Goal: Task Accomplishment & Management: Use online tool/utility

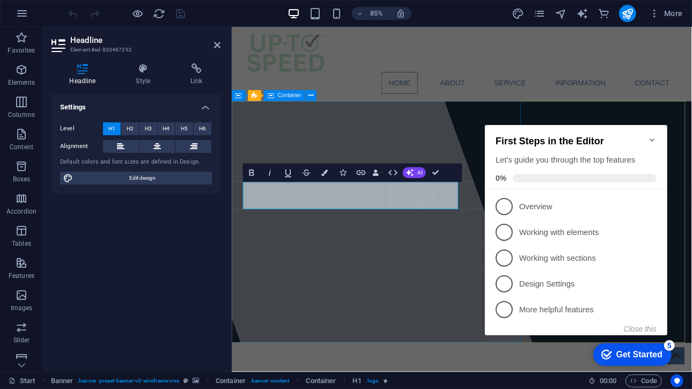
click at [440, 341] on div at bounding box center [351, 229] width 491 height 406
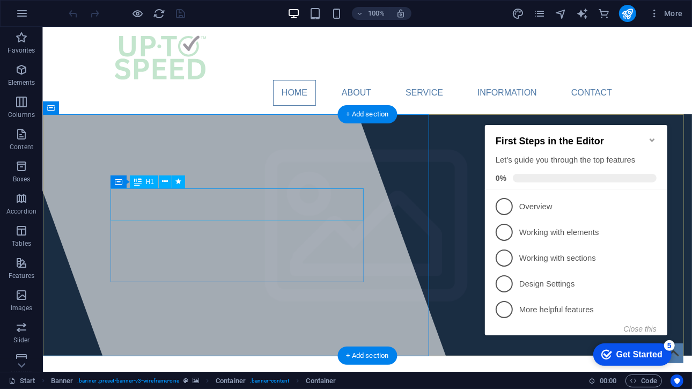
click at [218, 210] on div "Container H1 Banner Banner Container Container Image Menu Bar Menu Container Ba…" at bounding box center [368, 199] width 650 height 345
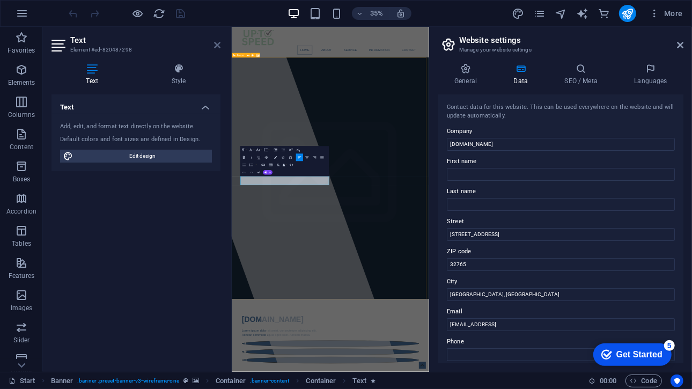
click at [215, 45] on icon at bounding box center [217, 45] width 6 height 9
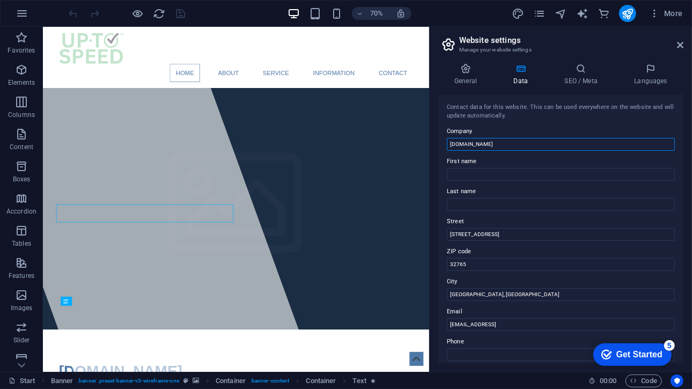
click at [497, 145] on input "[DOMAIN_NAME]" at bounding box center [561, 144] width 228 height 13
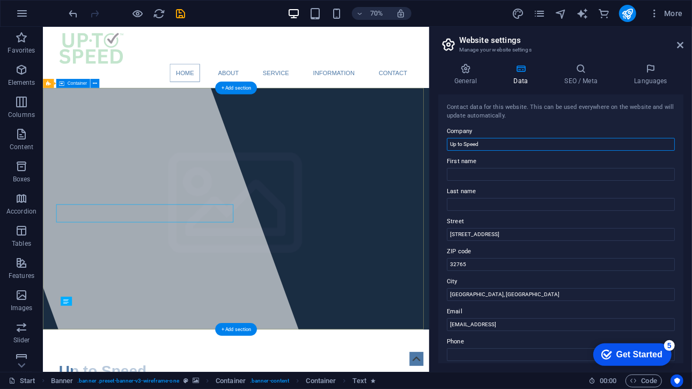
type input "Up to Speed"
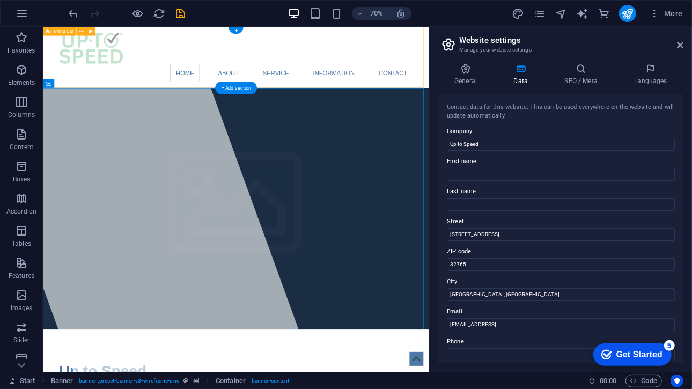
click at [52, 80] on div "Home About Service Information Contact" at bounding box center [318, 69] width 552 height 87
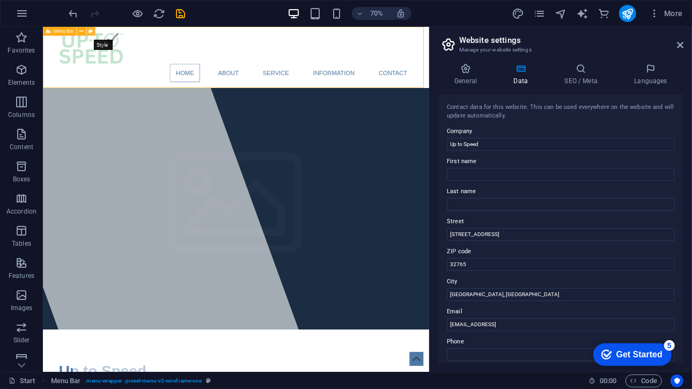
click at [91, 28] on icon at bounding box center [91, 31] width 4 height 8
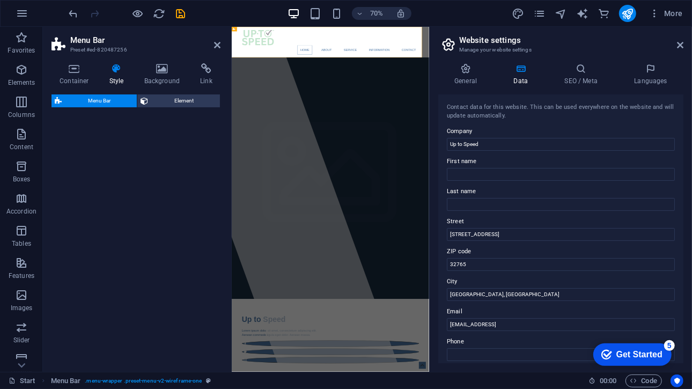
select select "rem"
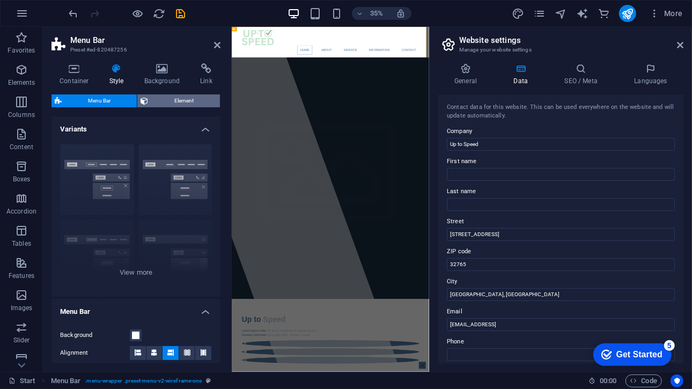
click at [176, 96] on span "Element" at bounding box center [183, 100] width 65 height 13
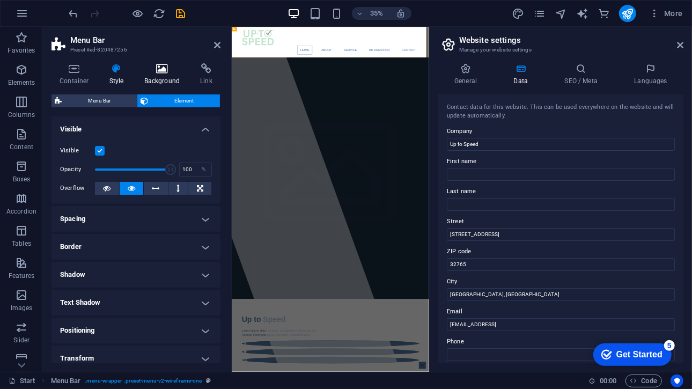
click at [152, 75] on h4 "Background" at bounding box center [164, 74] width 56 height 23
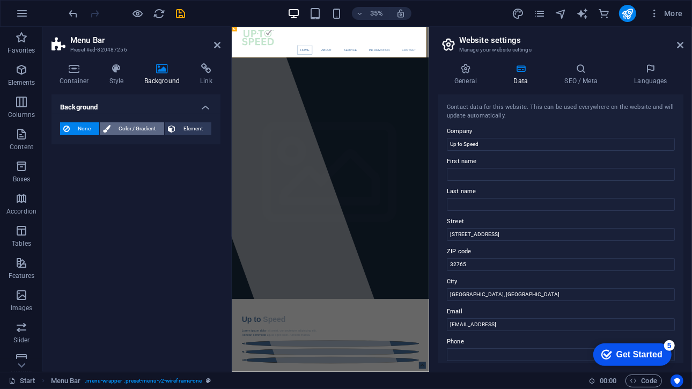
click at [127, 127] on span "Color / Gradient" at bounding box center [137, 128] width 47 height 13
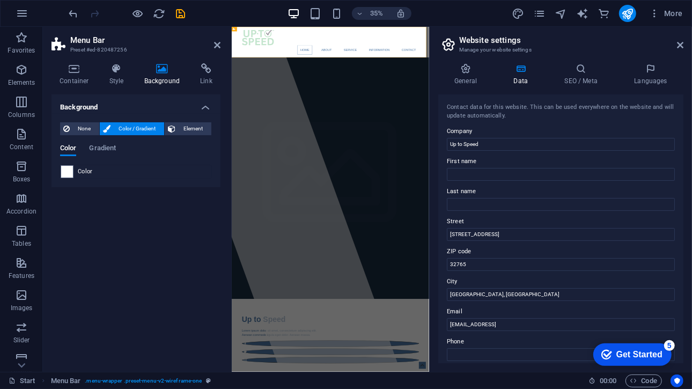
click at [94, 173] on div "Color" at bounding box center [136, 171] width 151 height 13
click at [70, 169] on span at bounding box center [67, 172] width 12 height 12
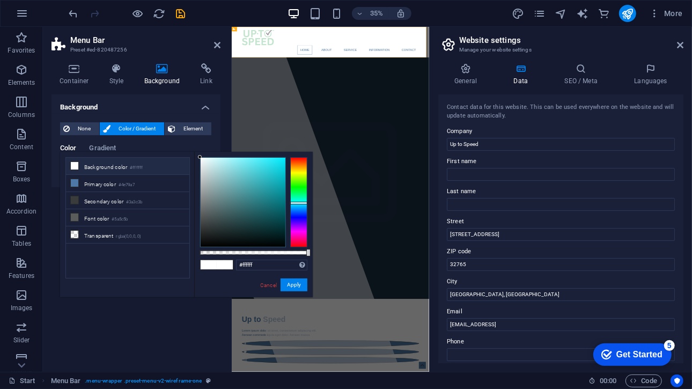
drag, startPoint x: 304, startPoint y: 213, endPoint x: 304, endPoint y: 203, distance: 10.2
click at [304, 203] on div at bounding box center [298, 202] width 17 height 90
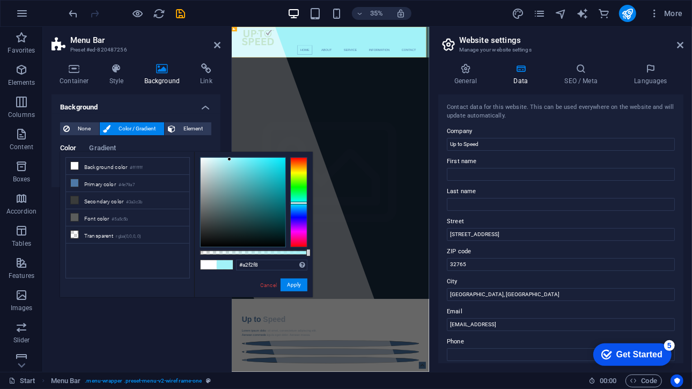
drag, startPoint x: 238, startPoint y: 159, endPoint x: 230, endPoint y: 159, distance: 8.6
click at [230, 159] on div at bounding box center [243, 202] width 85 height 89
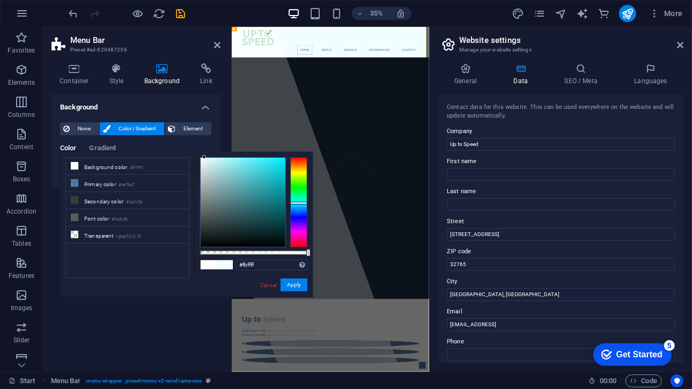
type input "#ffffff"
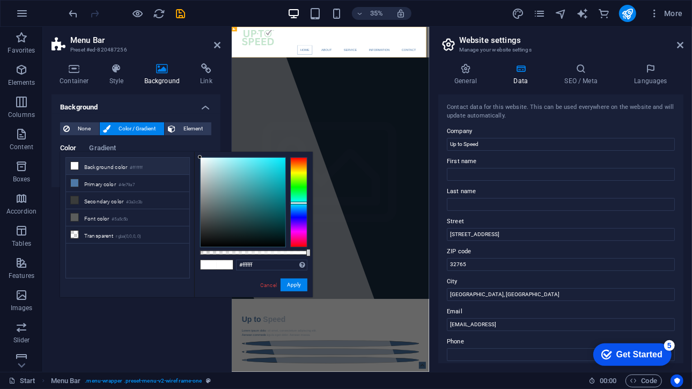
drag, startPoint x: 228, startPoint y: 158, endPoint x: 183, endPoint y: 147, distance: 46.4
click at [183, 147] on body "[DOMAIN_NAME] Start Favorites Elements Columns Content Boxes Accordion Tables F…" at bounding box center [346, 194] width 692 height 389
click at [288, 281] on button "Apply" at bounding box center [294, 285] width 27 height 13
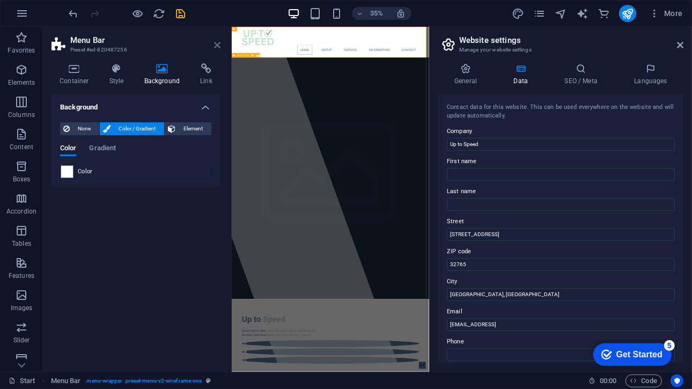
click at [220, 42] on icon at bounding box center [217, 45] width 6 height 9
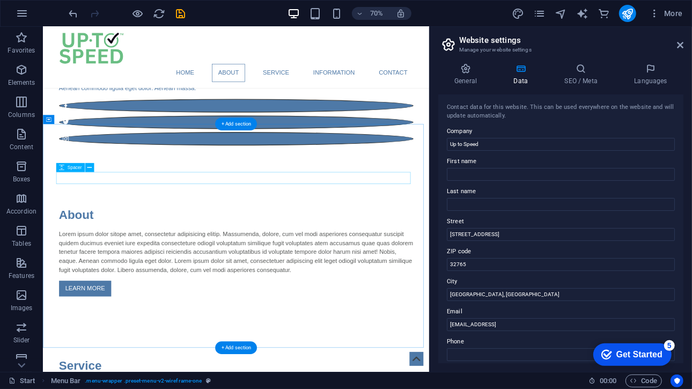
scroll to position [426, 0]
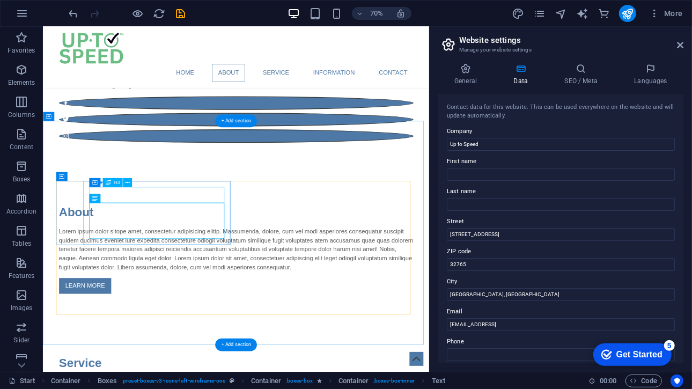
click at [125, 195] on div "Drag here to replace the existing content. Press “Ctrl” if you want to create a…" at bounding box center [236, 199] width 386 height 345
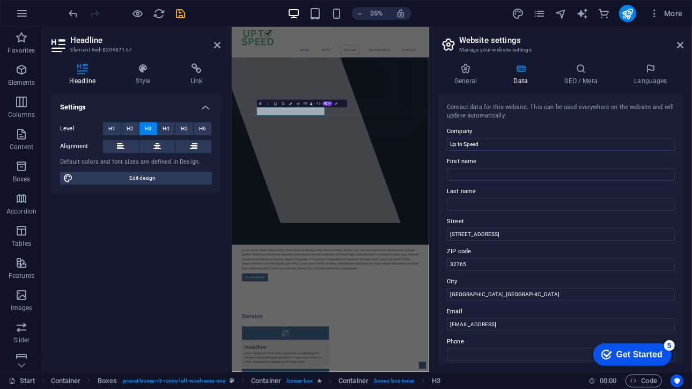
scroll to position [771, 0]
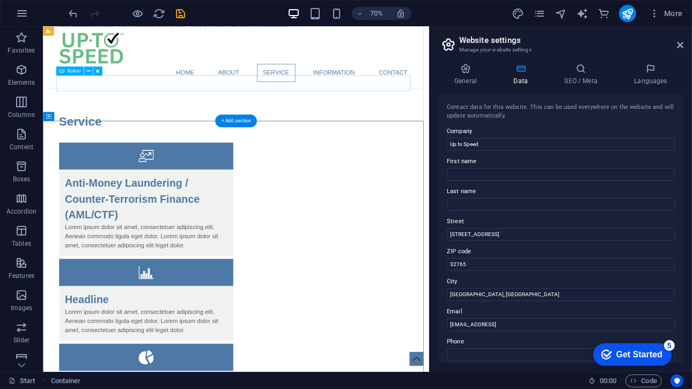
scroll to position [426, 0]
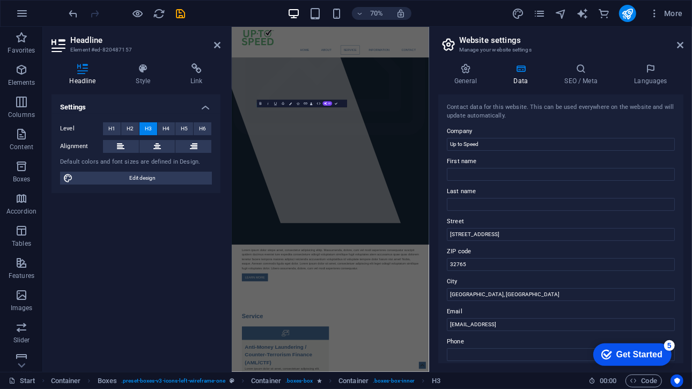
click at [120, 207] on div "Settings Level H1 H2 H3 H4 H5 H6 Alignment Default colors and font sizes are de…" at bounding box center [136, 228] width 169 height 269
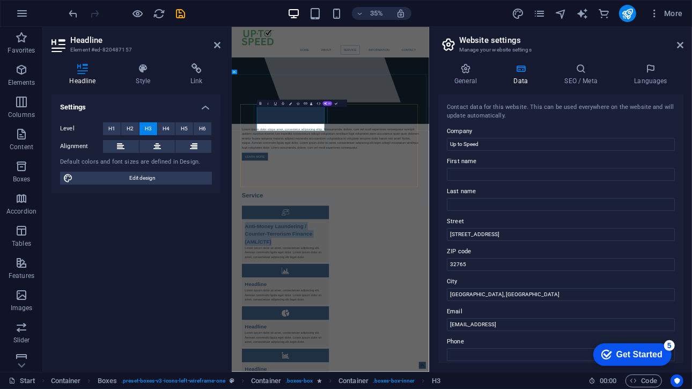
drag, startPoint x: 401, startPoint y: 307, endPoint x: 473, endPoint y: 269, distance: 81.2
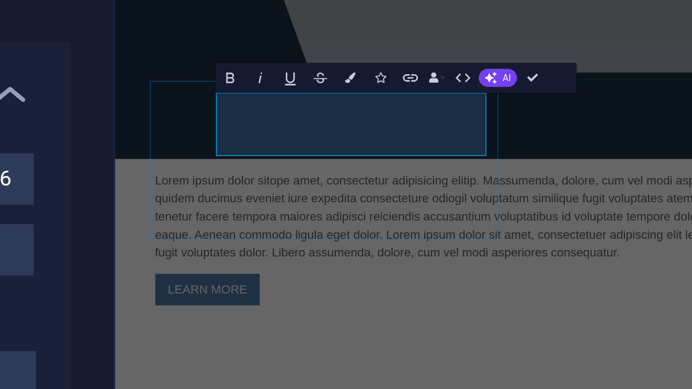
drag, startPoint x: 235, startPoint y: 37, endPoint x: 191, endPoint y: 10, distance: 50.8
click at [191, 329] on h3 "Anti-Money Laundering (AML)" at bounding box center [268, 340] width 232 height 23
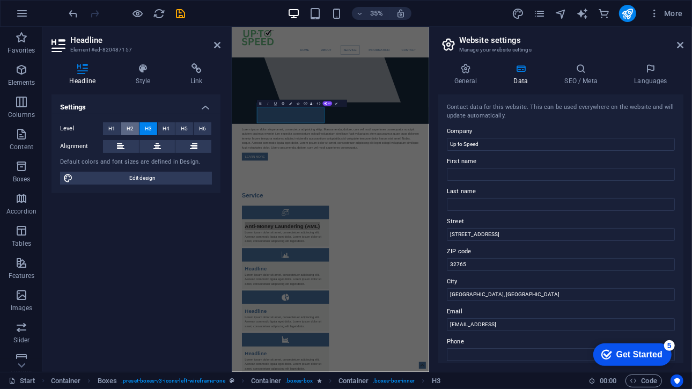
click at [134, 130] on button "H2" at bounding box center [130, 128] width 18 height 13
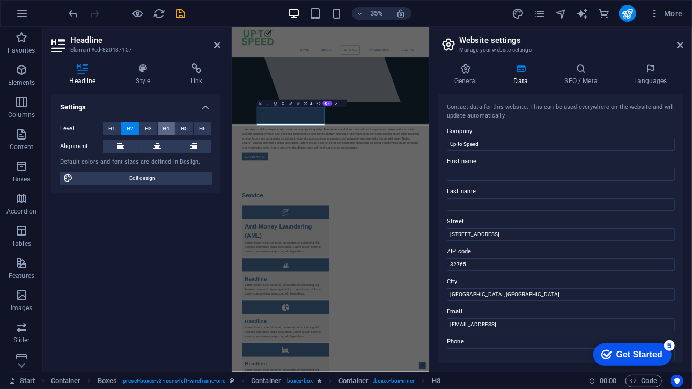
click at [161, 128] on button "H4" at bounding box center [167, 128] width 18 height 13
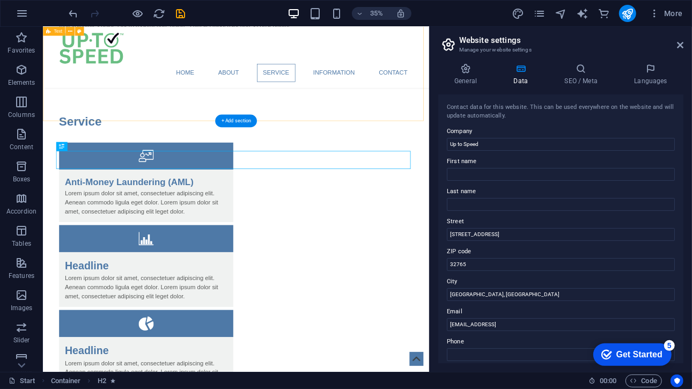
scroll to position [426, 0]
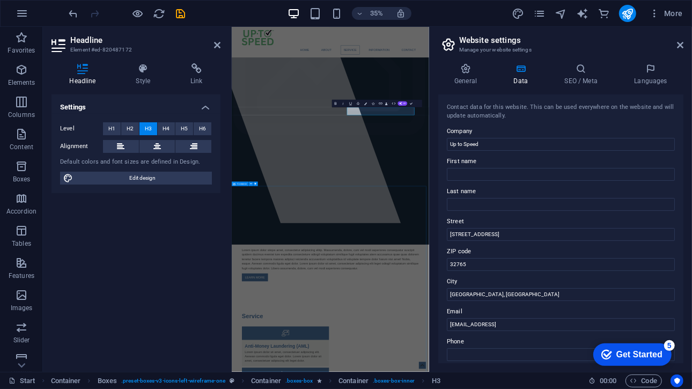
scroll to position [771, 0]
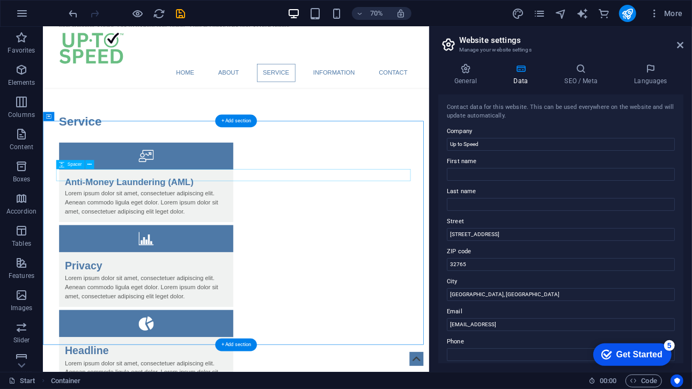
scroll to position [426, 0]
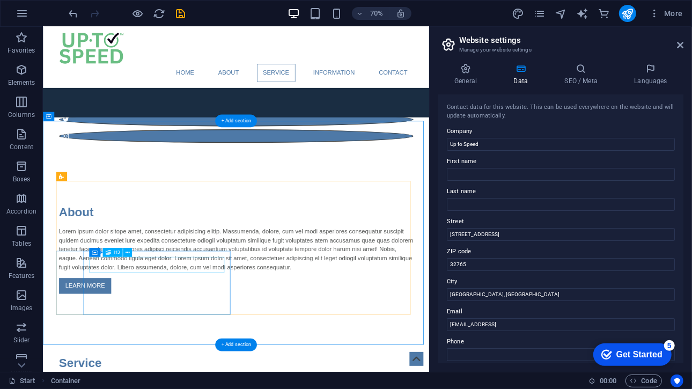
click at [123, 266] on div "Container H1 Banner Banner Container Container Image Menu Bar Menu Container Ba…" at bounding box center [236, 199] width 386 height 345
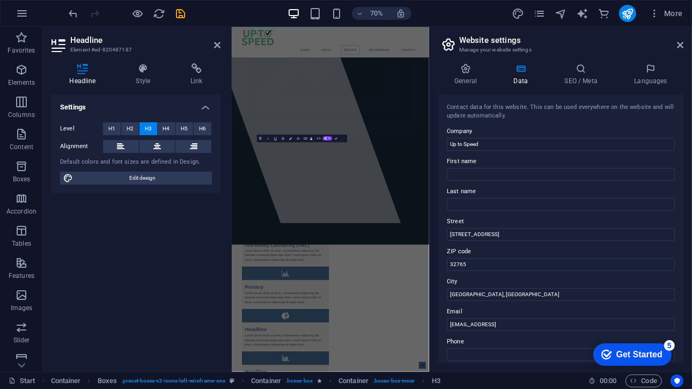
scroll to position [771, 0]
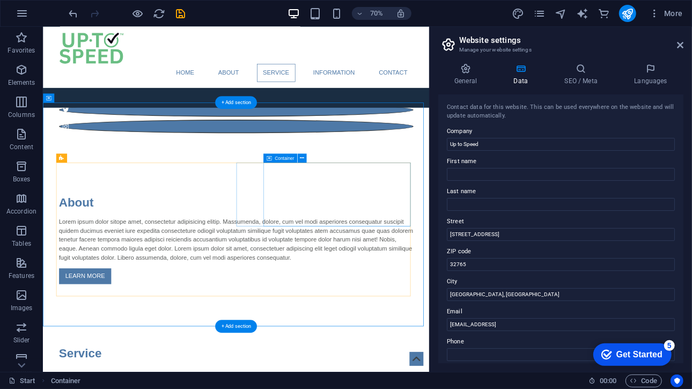
scroll to position [454, 0]
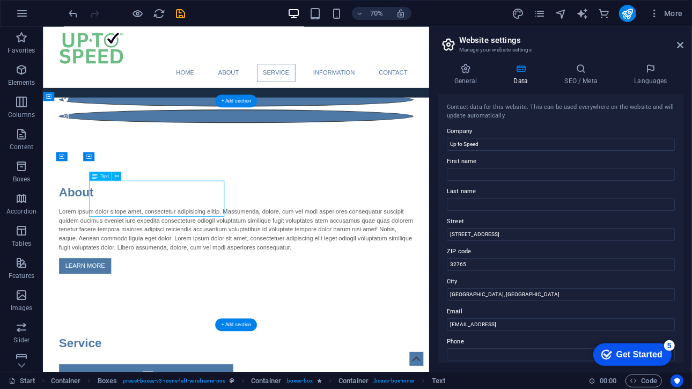
click at [158, 210] on div "Container H1 Banner Banner Container Container Image Menu Bar Menu Container Ba…" at bounding box center [236, 199] width 386 height 345
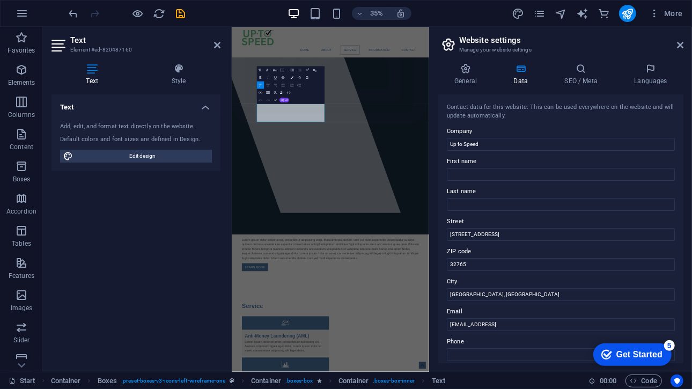
scroll to position [799, 0]
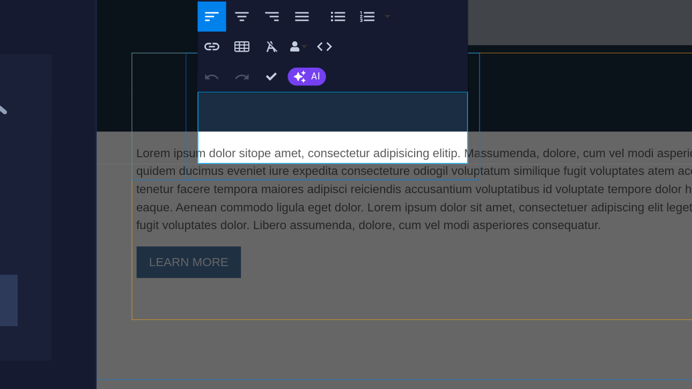
drag, startPoint x: 270, startPoint y: 47, endPoint x: 170, endPoint y: 12, distance: 105.6
click at [170, 332] on p "Lorem ipsum dolor sit amet, consectetuer adipiscing elit. Aenean commodo ligula…" at bounding box center [250, 351] width 232 height 39
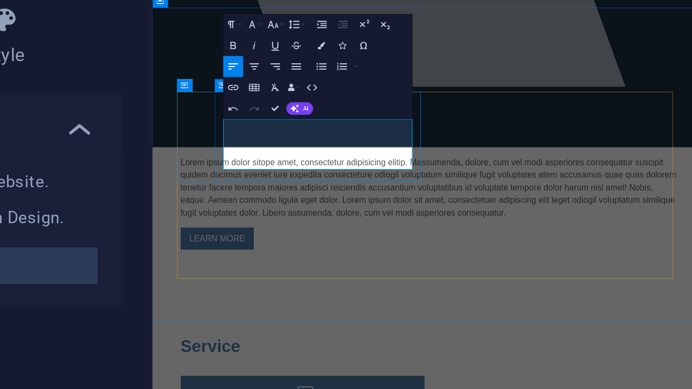
drag, startPoint x: 357, startPoint y: 164, endPoint x: 347, endPoint y: 158, distance: 12.1
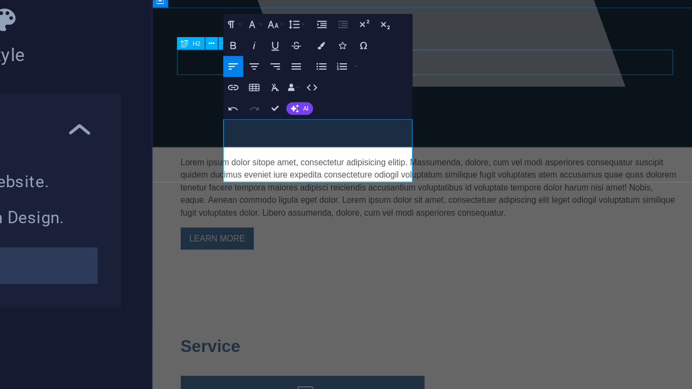
click at [571, 343] on div "Service" at bounding box center [434, 356] width 507 height 26
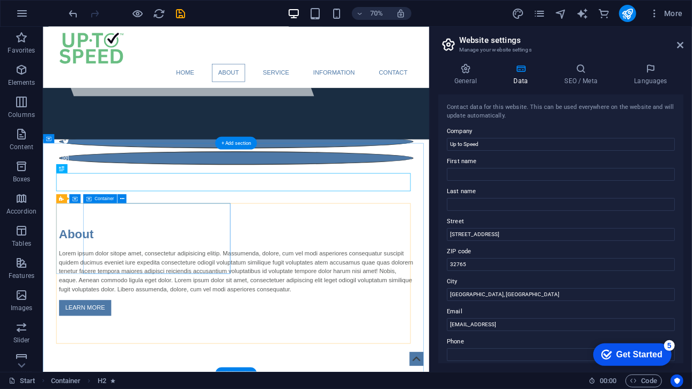
scroll to position [394, 0]
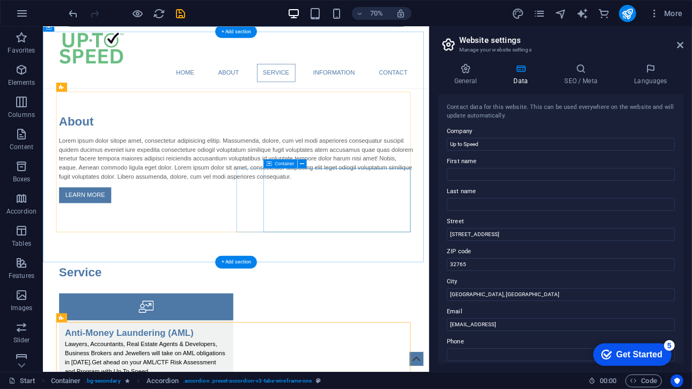
scroll to position [553, 0]
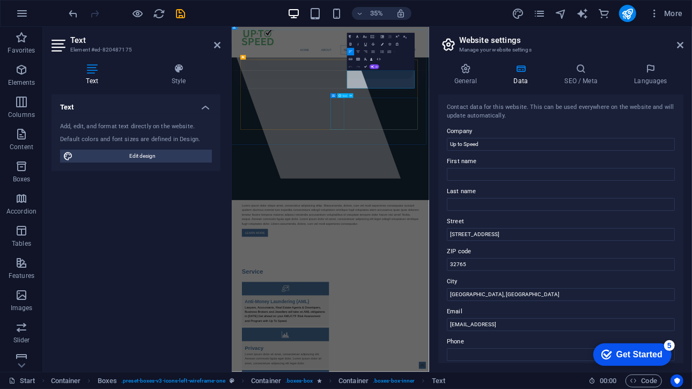
scroll to position [898, 0]
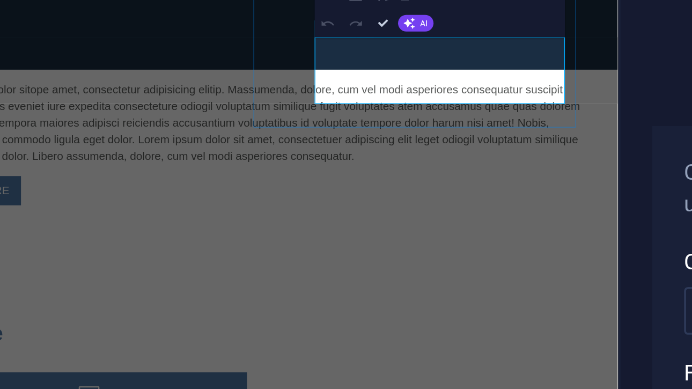
drag, startPoint x: 316, startPoint y: 46, endPoint x: 219, endPoint y: 8, distance: 103.9
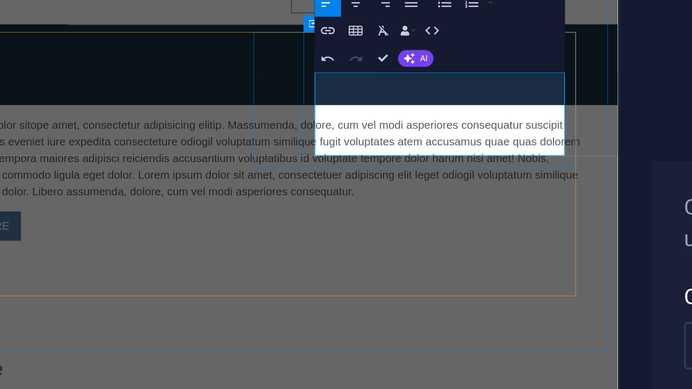
drag, startPoint x: 309, startPoint y: 41, endPoint x: 239, endPoint y: 56, distance: 71.5
drag, startPoint x: 364, startPoint y: 57, endPoint x: 253, endPoint y: 68, distance: 111.6
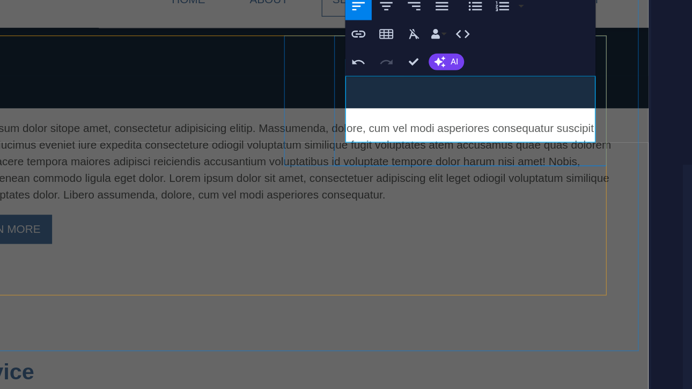
drag, startPoint x: 293, startPoint y: 60, endPoint x: 393, endPoint y: 60, distance: 100.4
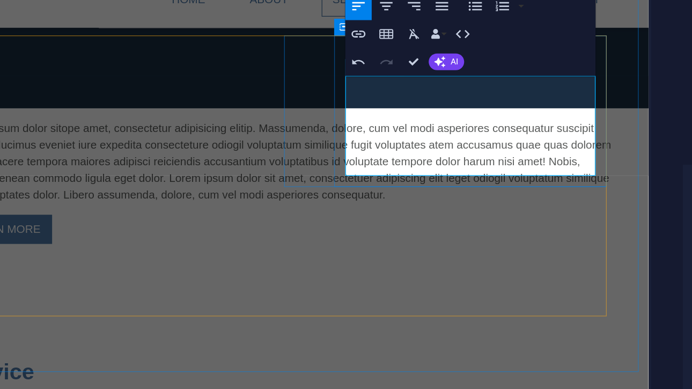
drag, startPoint x: 309, startPoint y: 59, endPoint x: 364, endPoint y: 59, distance: 54.8
drag, startPoint x: 290, startPoint y: 55, endPoint x: 359, endPoint y: 61, distance: 68.9
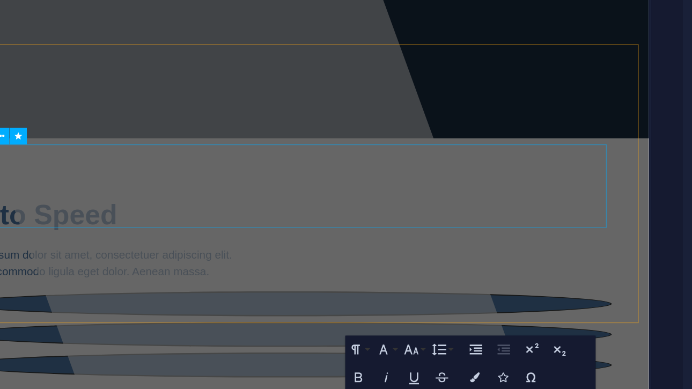
scroll to position [490, 0]
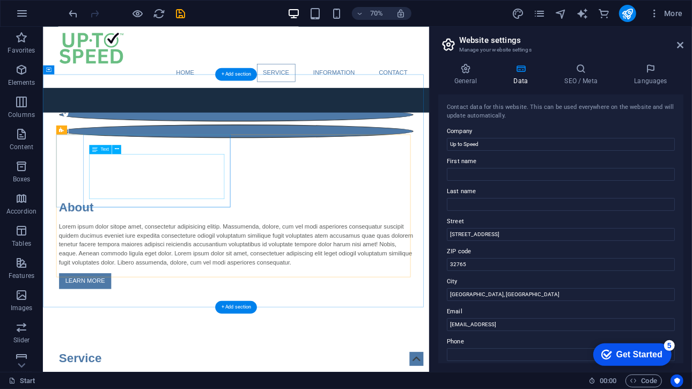
scroll to position [506, 0]
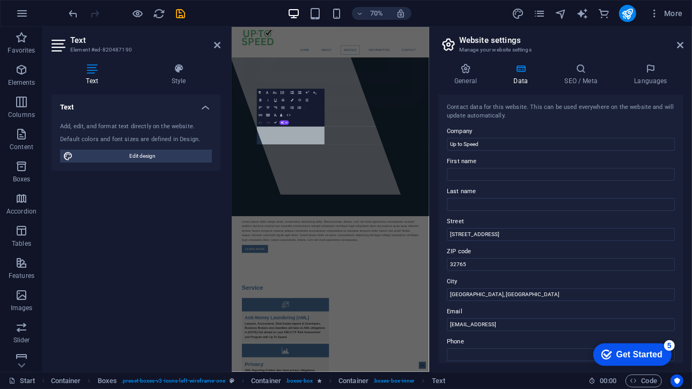
scroll to position [851, 0]
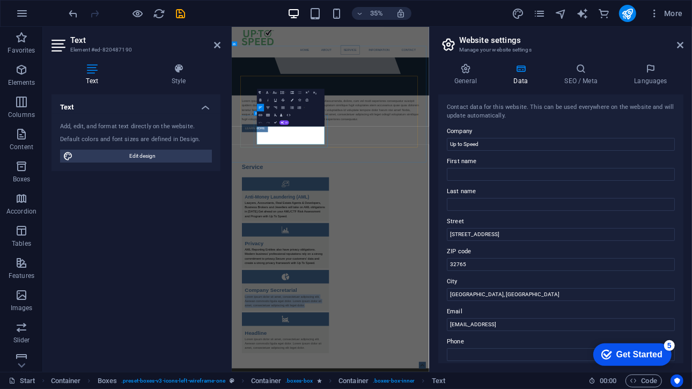
drag, startPoint x: 434, startPoint y: 356, endPoint x: 305, endPoint y: 315, distance: 135.8
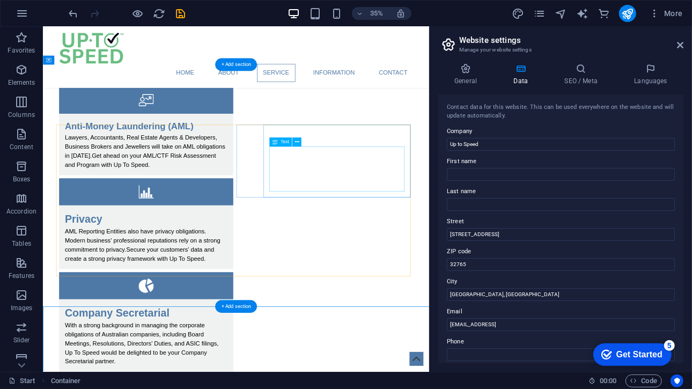
scroll to position [506, 0]
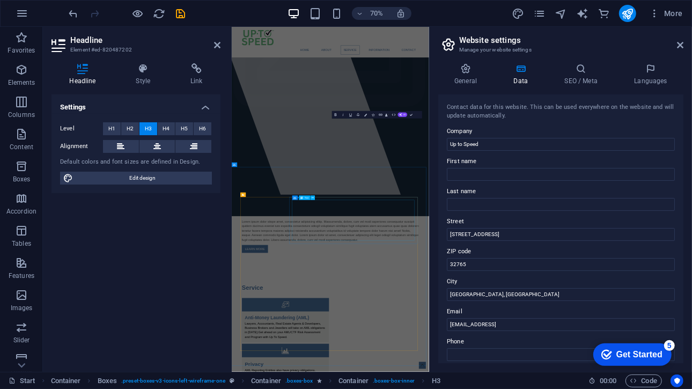
scroll to position [851, 0]
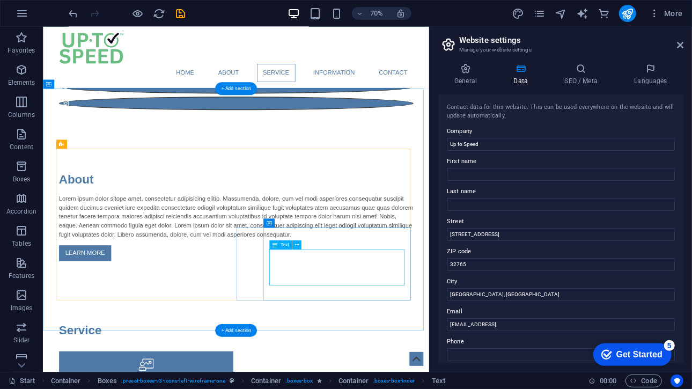
scroll to position [470, 0]
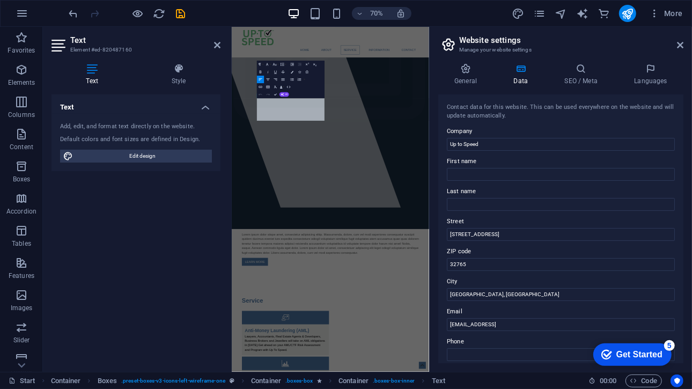
scroll to position [815, 0]
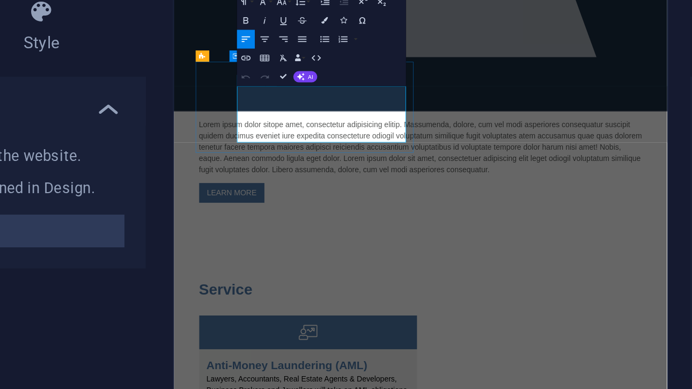
click at [543, 331] on div "Service" at bounding box center [456, 344] width 507 height 26
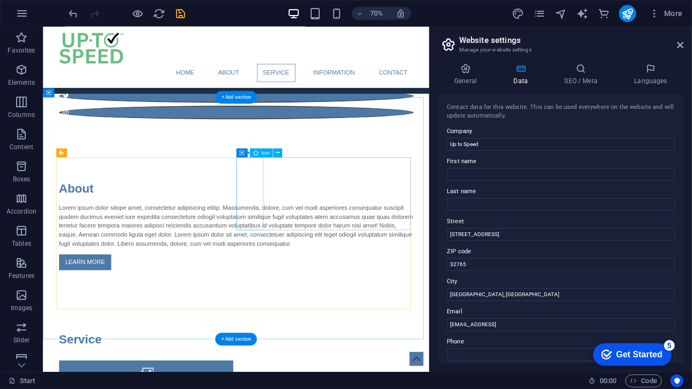
scroll to position [427, 0]
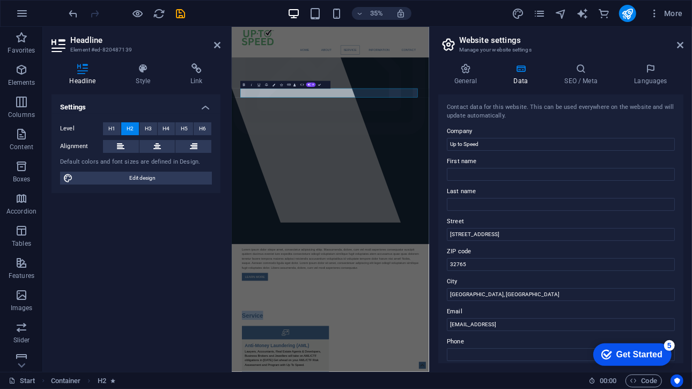
scroll to position [772, 0]
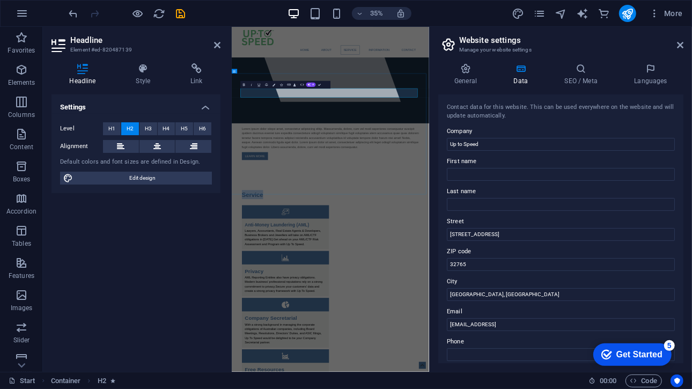
click at [570, 384] on div "LEARN MORE" at bounding box center [513, 395] width 507 height 23
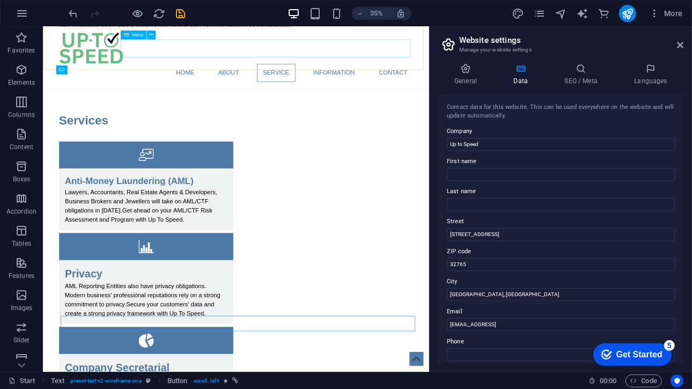
scroll to position [427, 0]
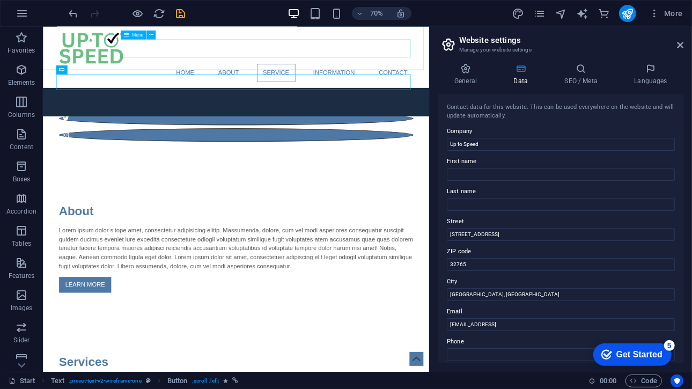
click at [368, 79] on nav "Home About Service Information Contact" at bounding box center [318, 92] width 507 height 26
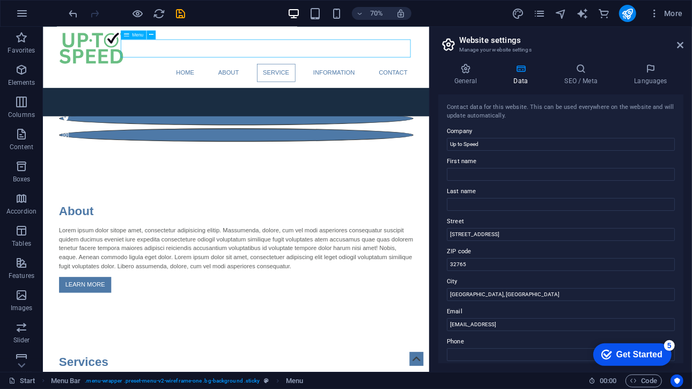
click at [368, 79] on nav "Home About Service Information Contact" at bounding box center [318, 92] width 507 height 26
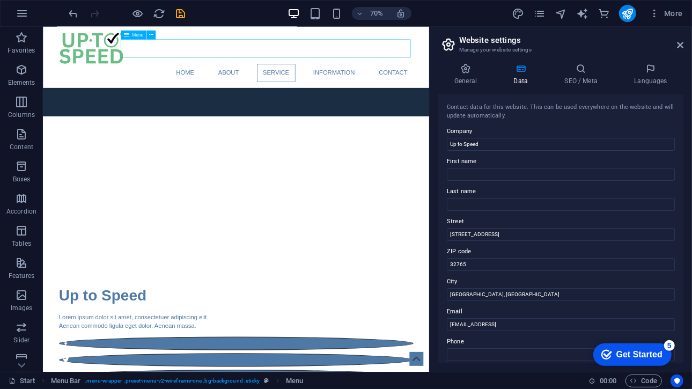
select select
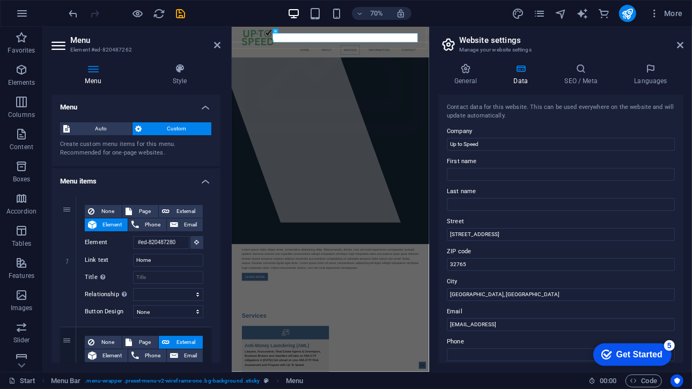
scroll to position [772, 0]
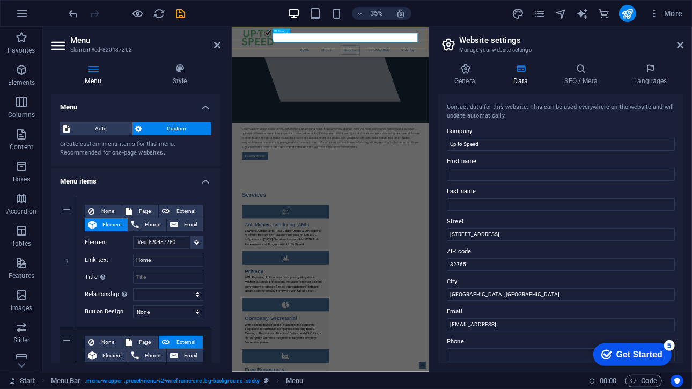
click at [585, 80] on nav "Home About Service Information Contact" at bounding box center [513, 93] width 507 height 26
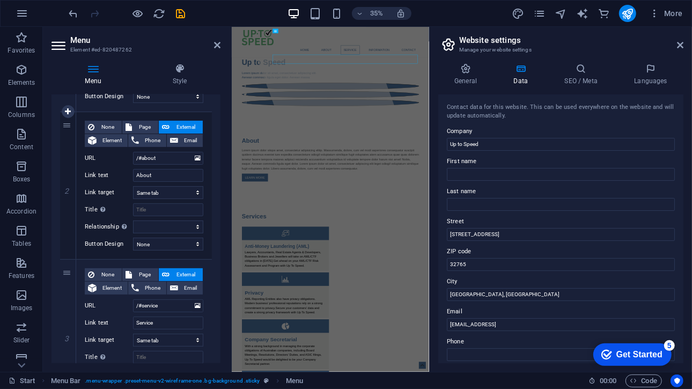
scroll to position [286, 0]
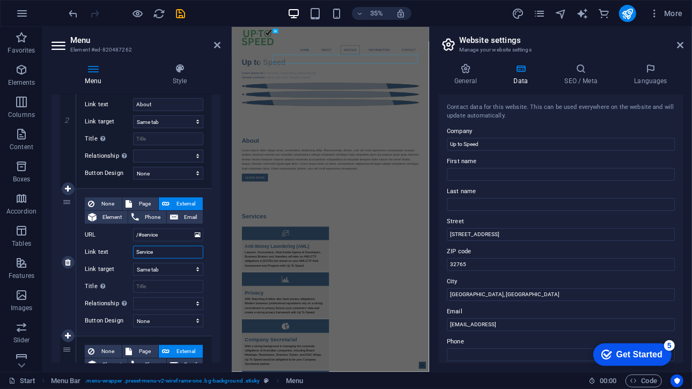
click at [159, 252] on input "Service" at bounding box center [168, 252] width 70 height 13
type input "Services"
select select
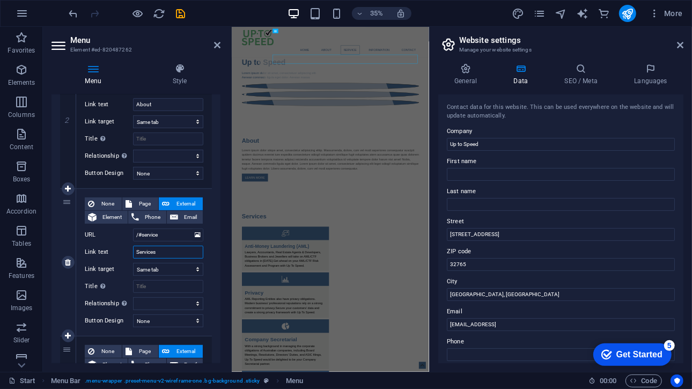
select select
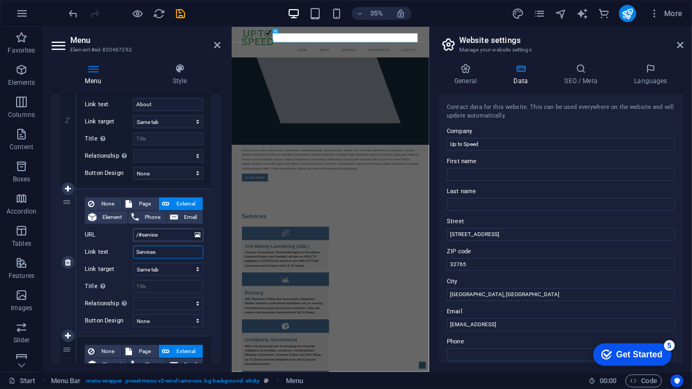
type input "Services"
click at [162, 238] on input "/#service" at bounding box center [168, 235] width 70 height 13
type input "/#services"
select select
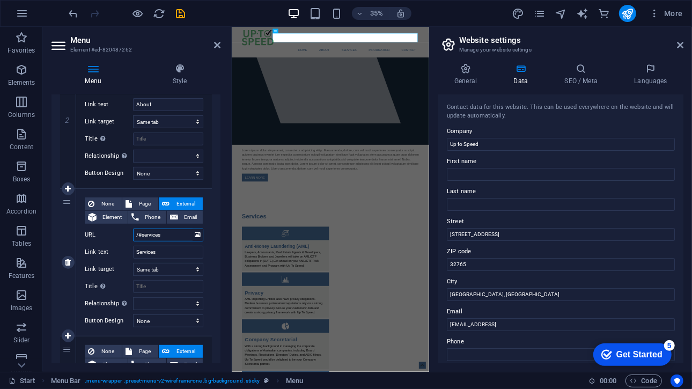
select select
type input "/#services"
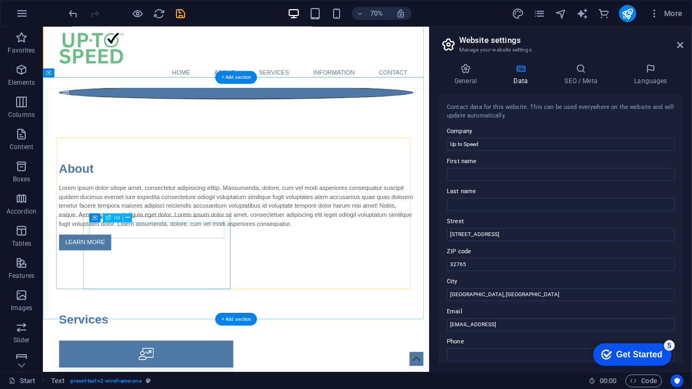
scroll to position [488, 0]
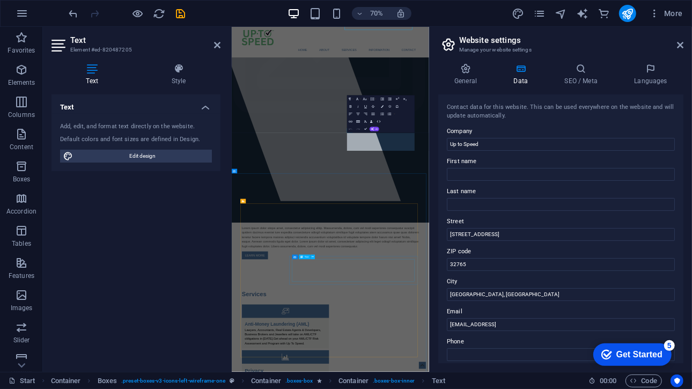
scroll to position [833, 0]
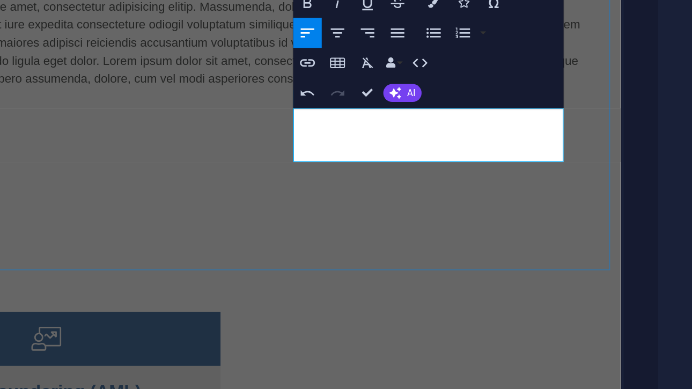
scroll to position [0, 3]
drag, startPoint x: 271, startPoint y: 18, endPoint x: 174, endPoint y: 23, distance: 97.3
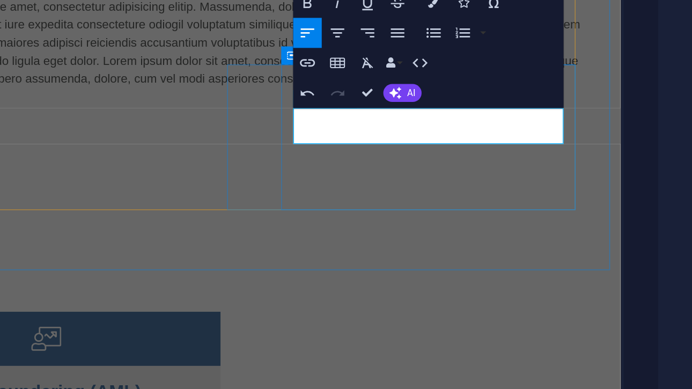
drag, startPoint x: 280, startPoint y: 2, endPoint x: 207, endPoint y: 3, distance: 73.5
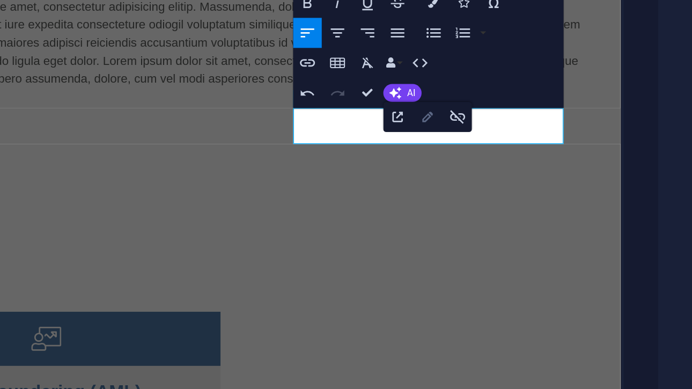
click at [381, 135] on icon "button" at bounding box center [381, 135] width 3 height 3
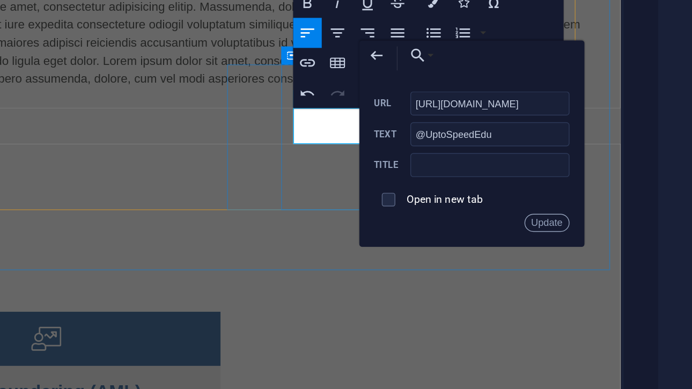
scroll to position [0, 0]
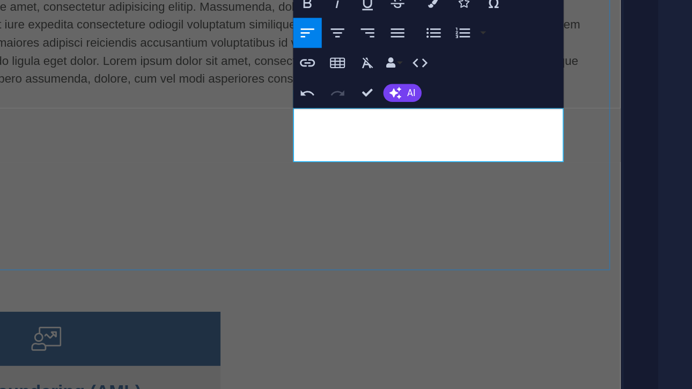
click at [227, 96] on div "Services Anti-Money Laundering (AML) Lawyers, Accountants, Real Estate Agents &…" at bounding box center [114, 369] width 564 height 645
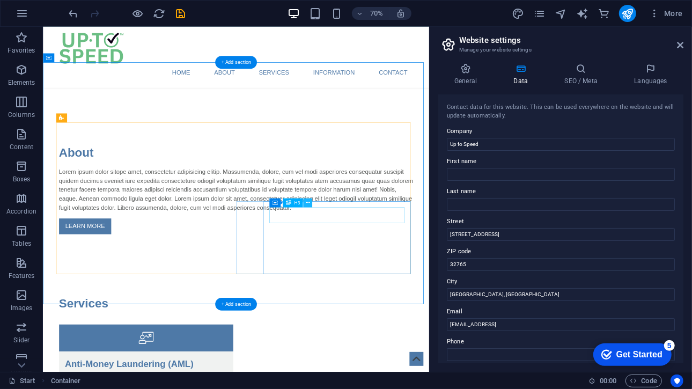
scroll to position [512, 0]
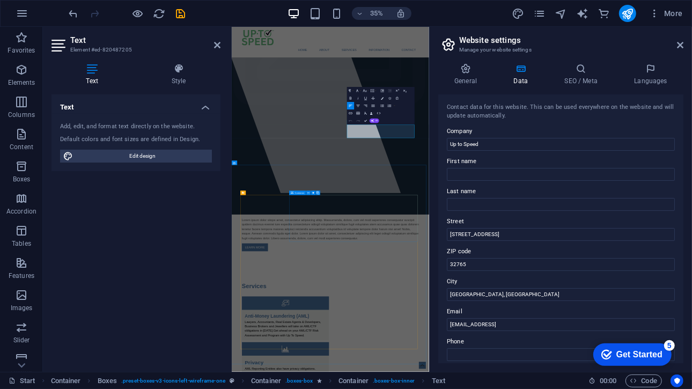
scroll to position [857, 0]
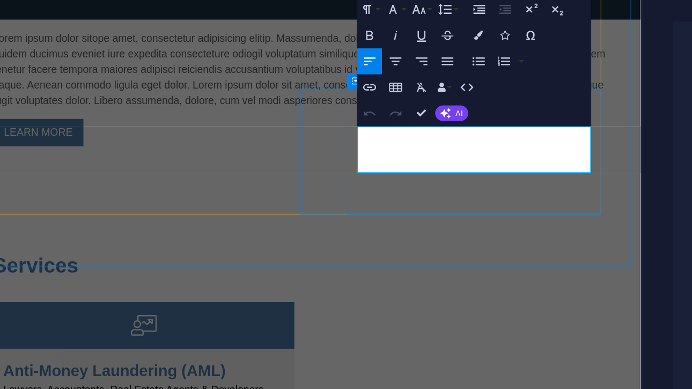
drag, startPoint x: 345, startPoint y: 96, endPoint x: 289, endPoint y: 69, distance: 61.9
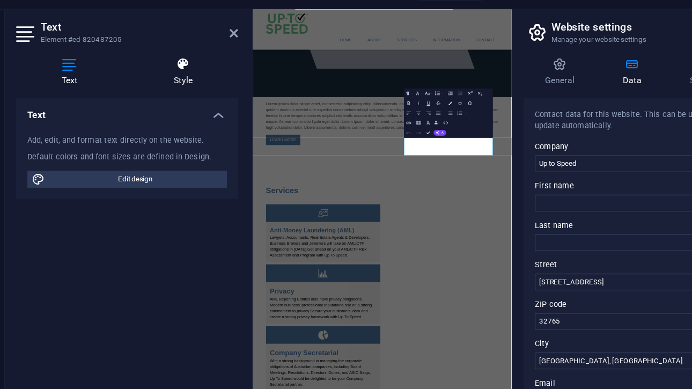
click at [183, 79] on h4 "Style" at bounding box center [179, 74] width 84 height 23
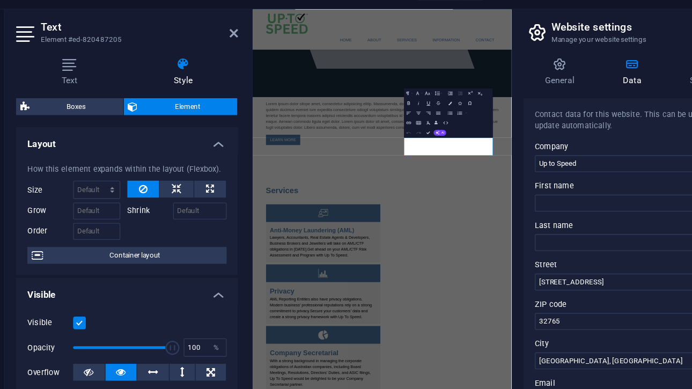
scroll to position [0, 0]
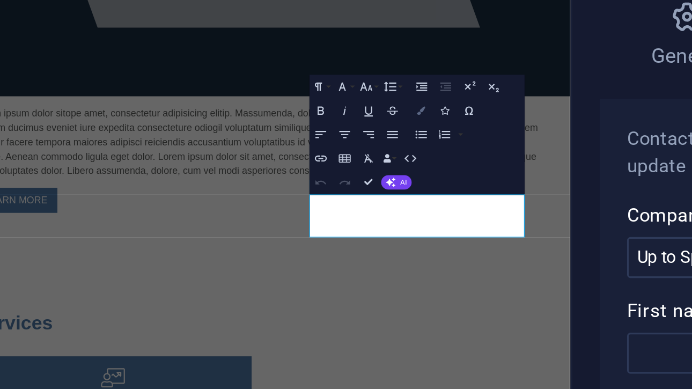
click at [383, 98] on icon "button" at bounding box center [382, 98] width 3 height 3
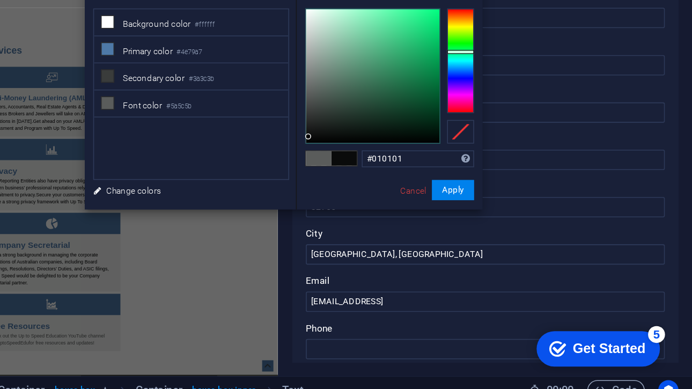
type input "#000000"
drag, startPoint x: 452, startPoint y: 214, endPoint x: 441, endPoint y: 234, distance: 22.6
click at [441, 234] on div "#000000 Supported formats #0852ed rgb(8, 82, 237) rgba(8, 82, 237, 90%) hsv(221…" at bounding box center [500, 277] width 119 height 289
click at [549, 254] on button "Apply" at bounding box center [540, 253] width 27 height 13
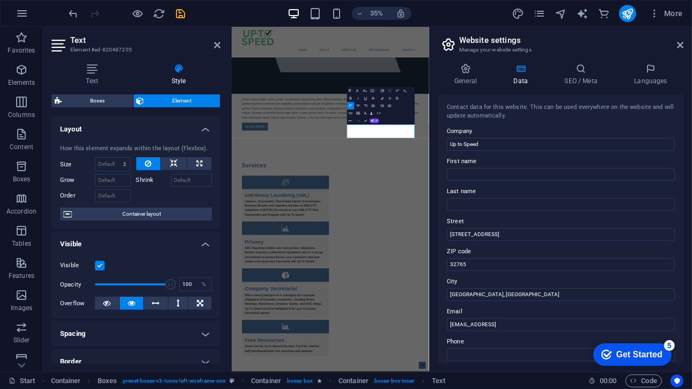
click at [323, 169] on div "Container H1 Banner Banner Container Container Image Menu Bar Menu Banner Conta…" at bounding box center [331, 199] width 198 height 345
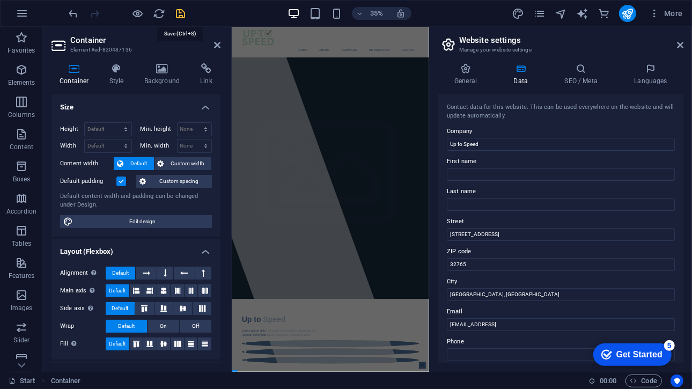
click at [180, 11] on icon "save" at bounding box center [181, 14] width 12 height 12
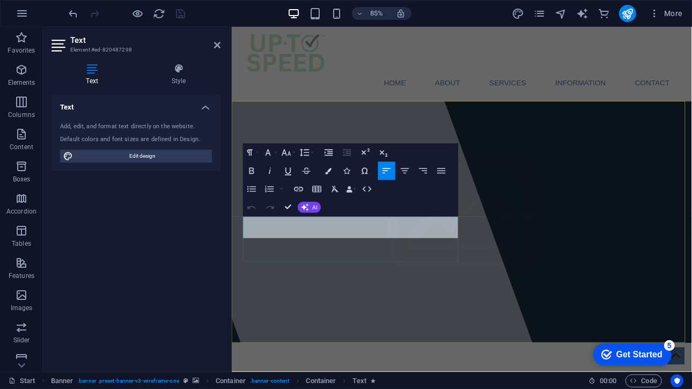
click at [630, 14] on icon "publish" at bounding box center [628, 14] width 12 height 12
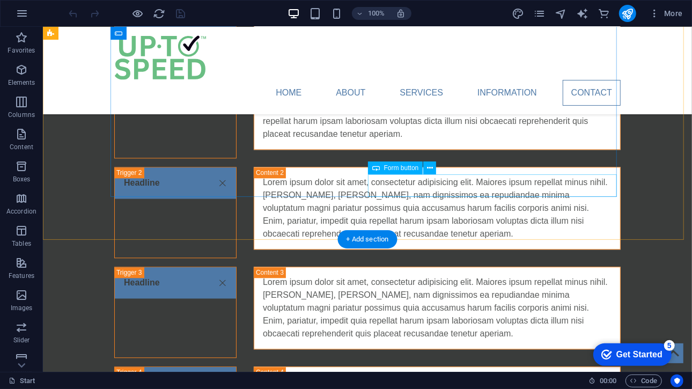
scroll to position [1619, 0]
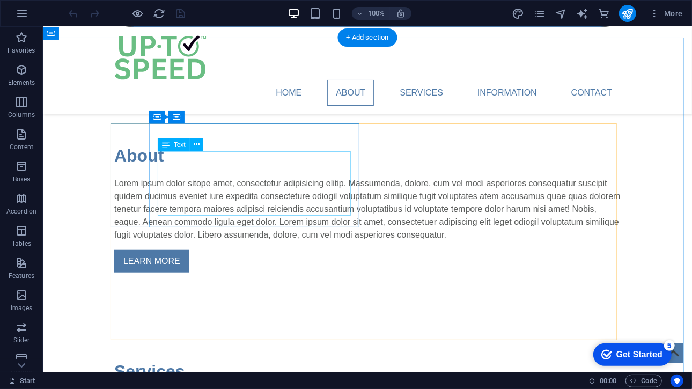
scroll to position [444, 0]
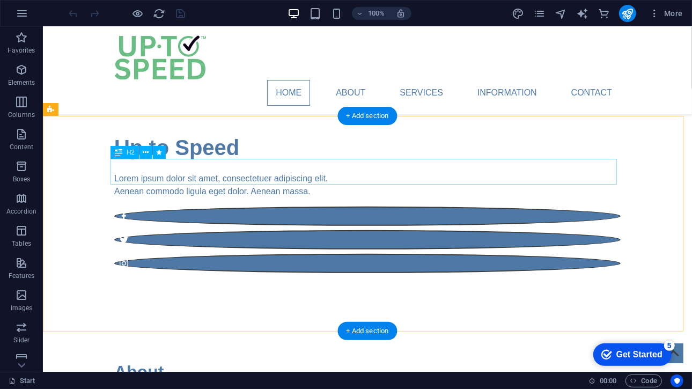
scroll to position [149, 0]
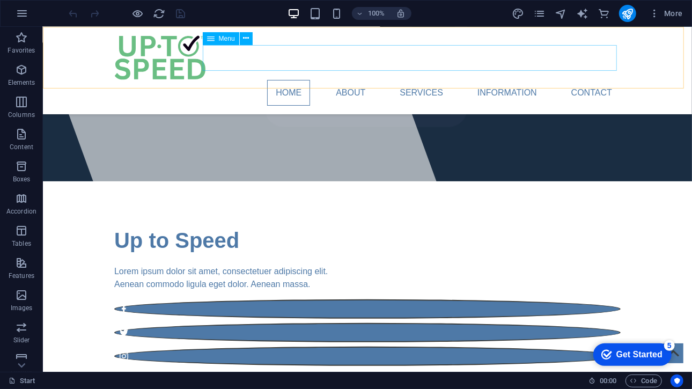
click at [418, 79] on nav "Home About Services Information Contact" at bounding box center [367, 92] width 507 height 26
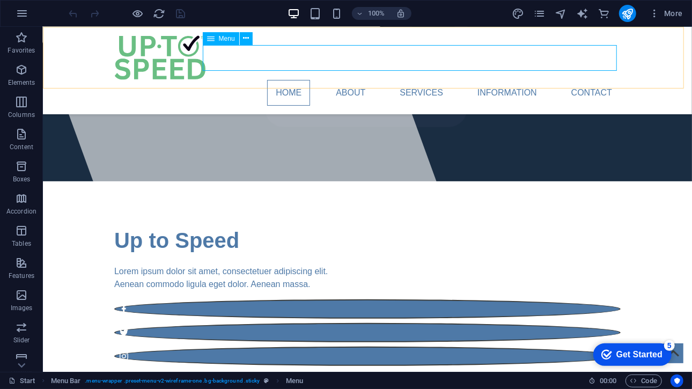
click at [408, 79] on nav "Home About Services Information Contact" at bounding box center [367, 92] width 507 height 26
